Goal: Find specific page/section

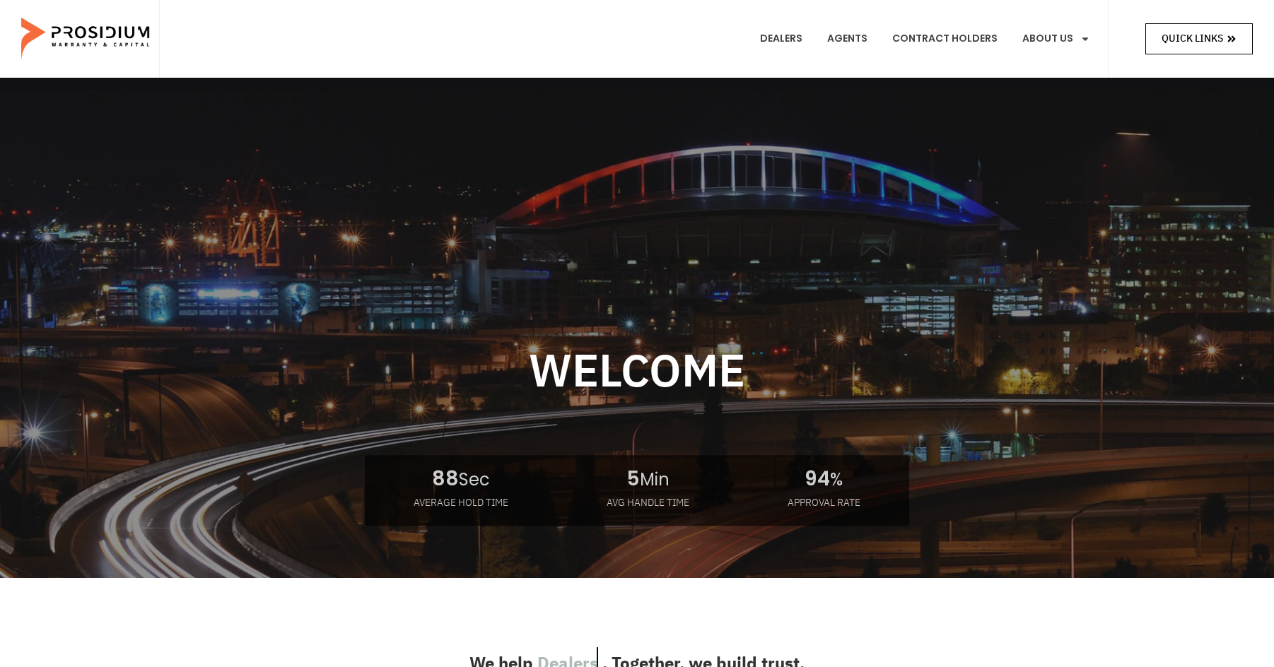
click at [1185, 40] on span "Quick Links" at bounding box center [1193, 39] width 62 height 18
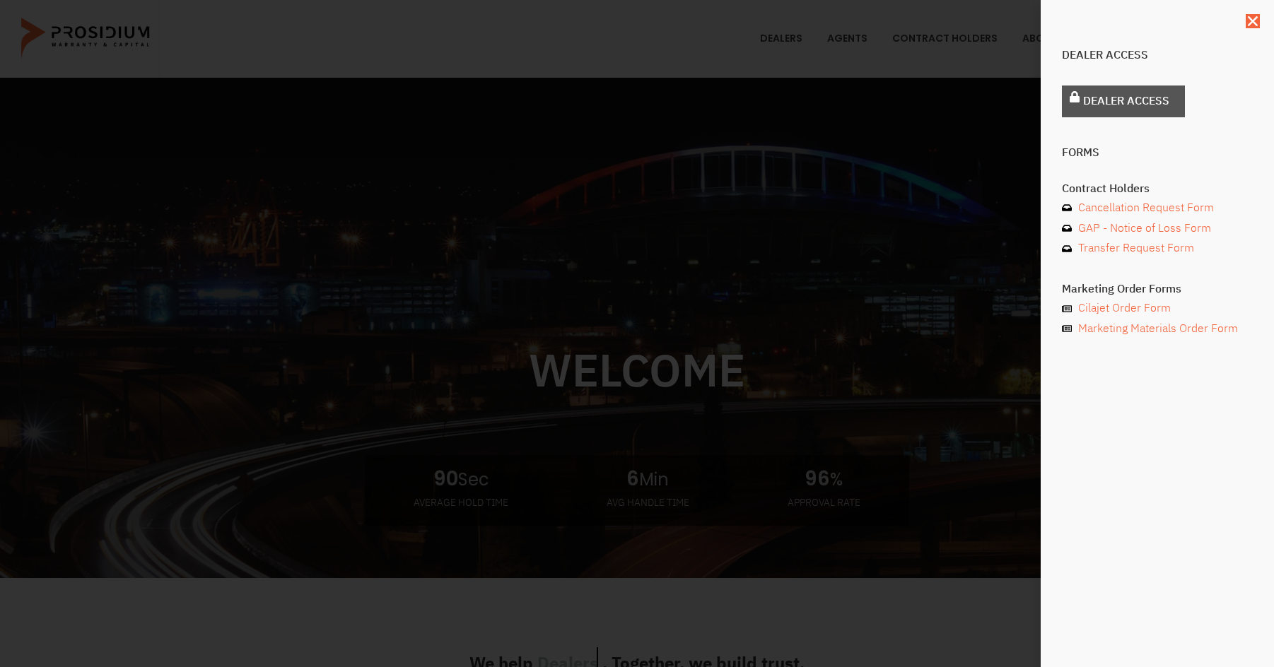
click at [1148, 103] on span "Dealer Access" at bounding box center [1126, 101] width 86 height 21
